Goal: Navigation & Orientation: Find specific page/section

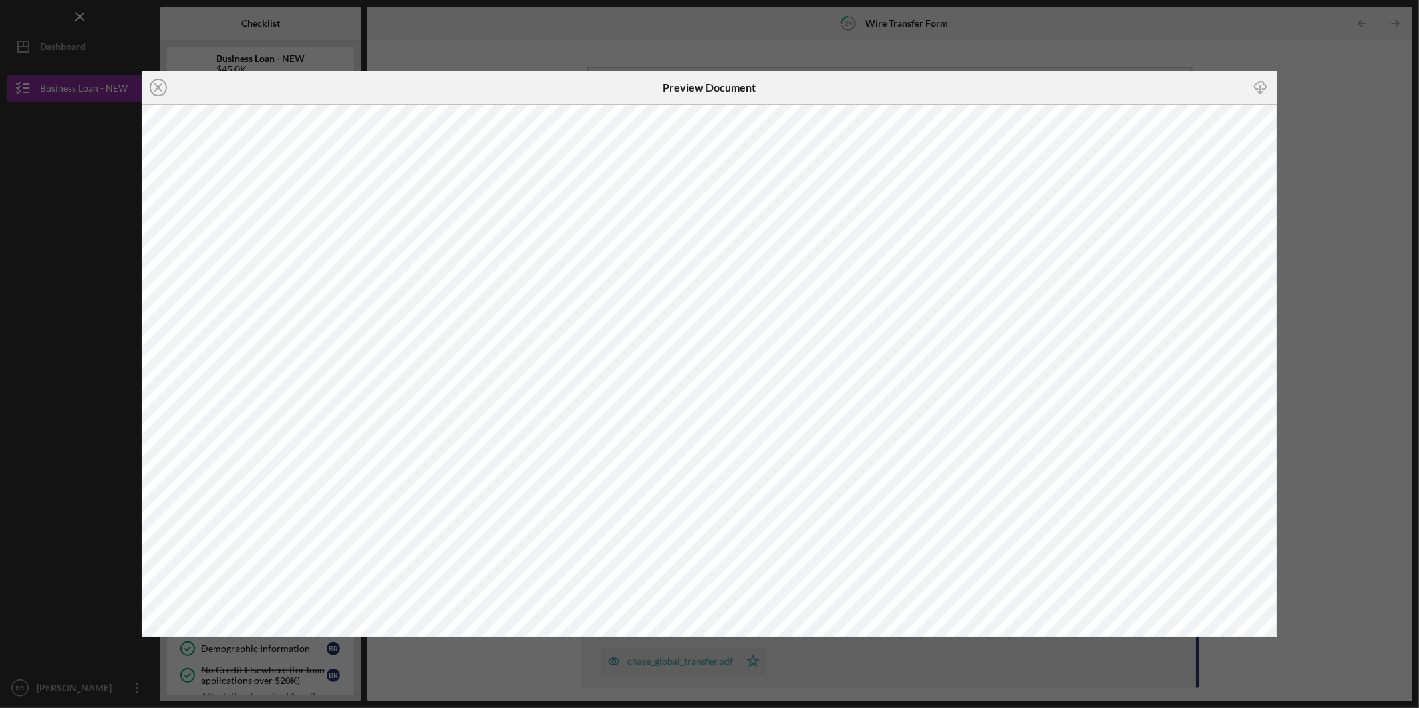
scroll to position [349, 0]
click at [162, 82] on icon "Icon/Close" at bounding box center [158, 87] width 33 height 33
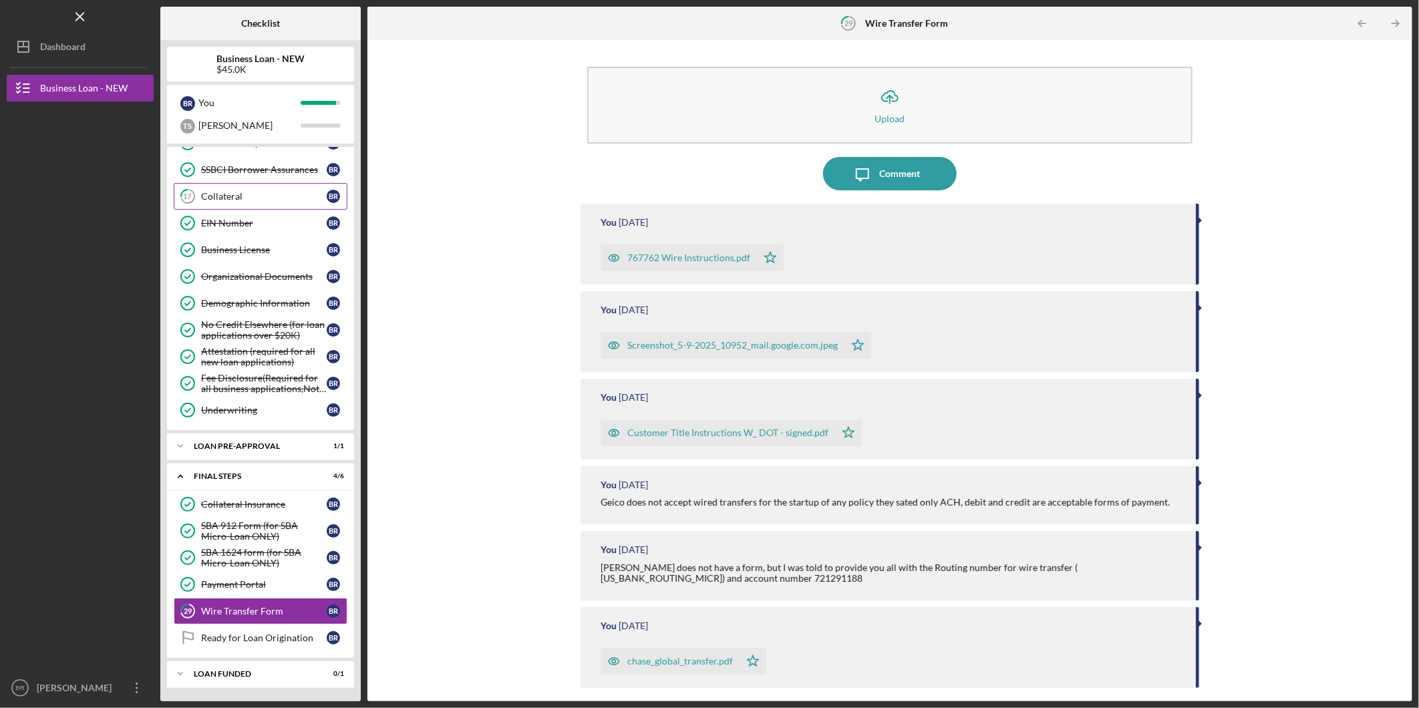
click at [244, 194] on div "Collateral" at bounding box center [264, 196] width 126 height 11
